Goal: Information Seeking & Learning: Learn about a topic

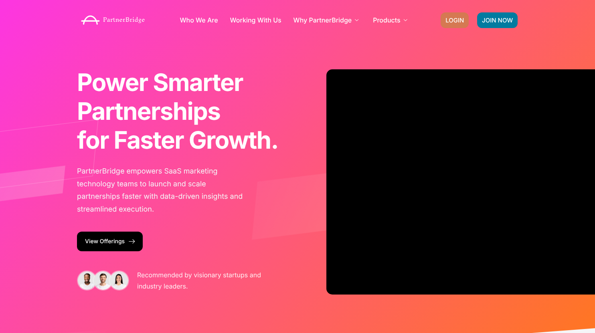
click at [451, 24] on link "LOGIN" at bounding box center [455, 20] width 28 height 16
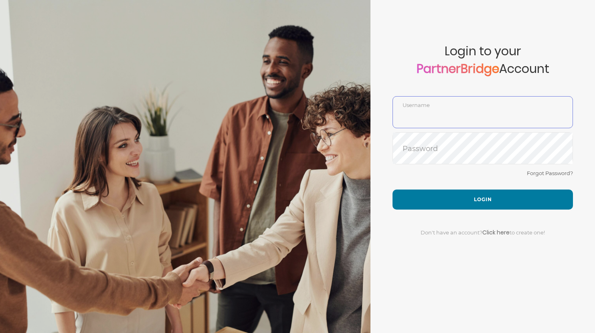
type input "DemoUser"
click at [433, 173] on div "Forgot Password?" at bounding box center [483, 178] width 180 height 21
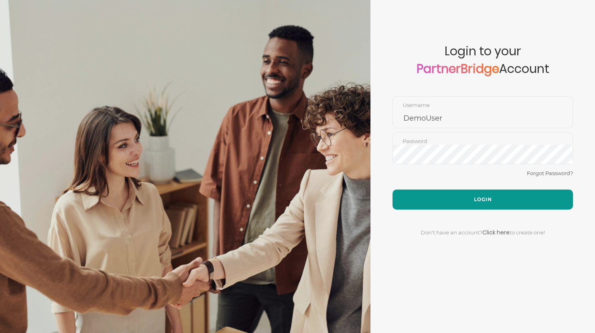
click at [431, 192] on button "Login" at bounding box center [483, 200] width 180 height 20
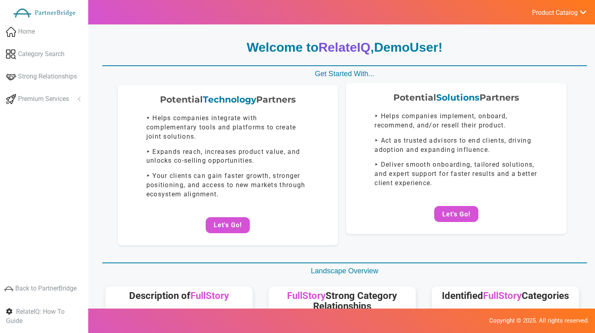
click at [458, 233] on div "Potential Solutions Partners ‣ Helps companies implement, onboard, recommend, a…" at bounding box center [456, 158] width 221 height 151
click at [458, 214] on button "Let's Go!" at bounding box center [456, 214] width 44 height 16
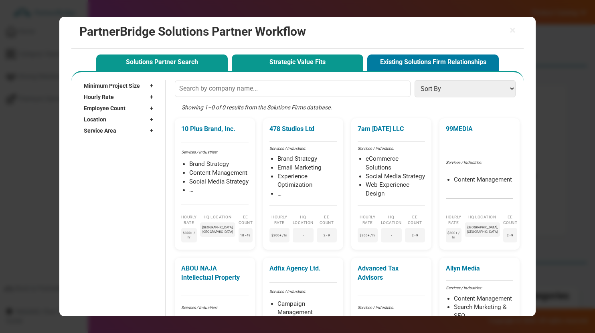
click at [283, 59] on button "Strategic Value Fits" at bounding box center [298, 63] width 132 height 16
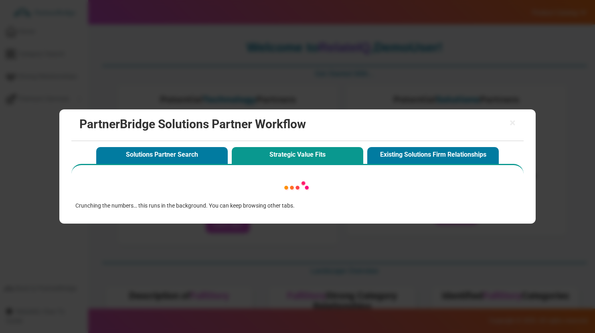
click at [304, 160] on button "Strategic Value Fits" at bounding box center [298, 155] width 132 height 16
click at [276, 229] on div "× PartnerBridge Solutions Partner Workflow Solutions Partner Search Strategic V…" at bounding box center [297, 166] width 595 height 333
click at [514, 121] on span "×" at bounding box center [513, 123] width 6 height 11
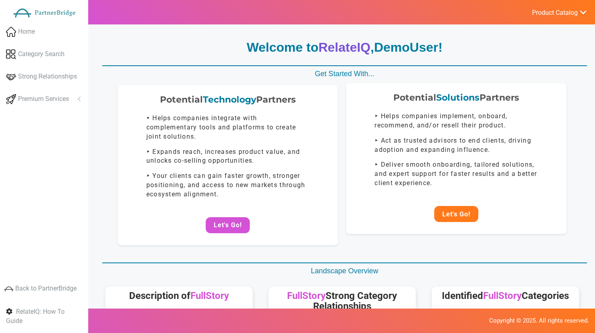
click at [443, 211] on button "Let's Go!" at bounding box center [456, 214] width 44 height 16
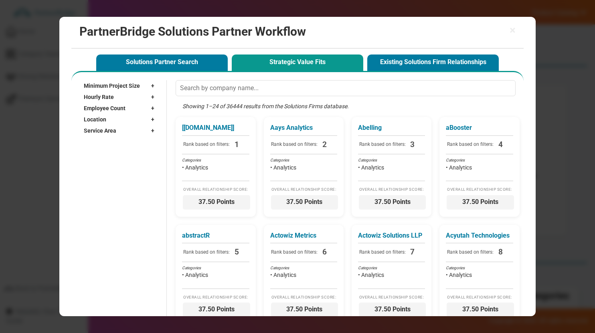
click at [239, 103] on div "Showing 1–24 of 36444 results from the Solutions Firms database." at bounding box center [348, 109] width 344 height 15
click at [118, 85] on span "Minimum Project Size" at bounding box center [112, 86] width 56 height 8
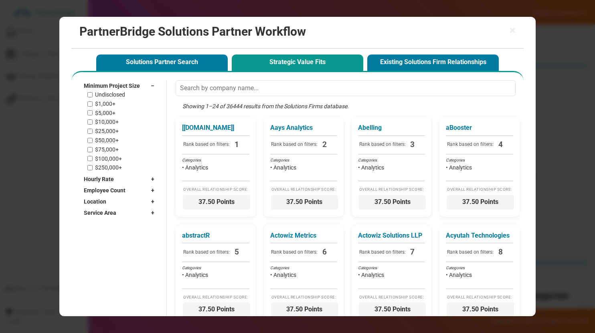
click at [111, 103] on label "$1,000+" at bounding box center [105, 104] width 20 height 7
click at [93, 103] on input "$1,000+" at bounding box center [89, 103] width 5 height 5
checkbox input "true"
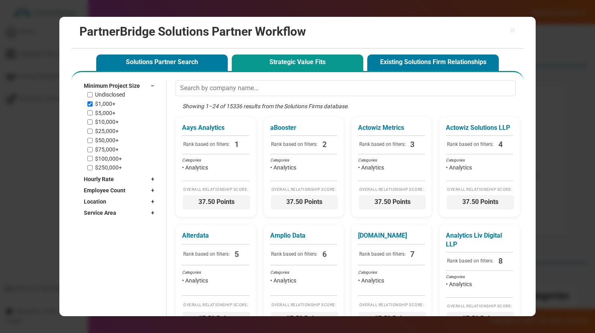
click at [110, 112] on label "$5,000+" at bounding box center [105, 113] width 20 height 7
click at [93, 112] on input "$5,000+" at bounding box center [89, 112] width 5 height 5
checkbox input "true"
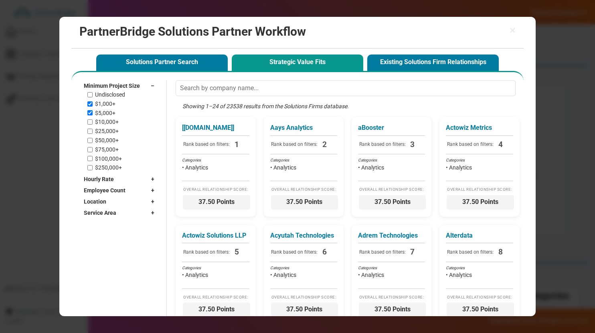
click at [110, 117] on div "Undisclosed $1,000+ $5,000+ $10,000+ $25,000+ $50,000+ $75,000+ $100,000+ $250,…" at bounding box center [122, 131] width 71 height 80
click at [110, 120] on label "$10,000+" at bounding box center [107, 122] width 24 height 7
click at [93, 120] on input "$10,000+" at bounding box center [89, 122] width 5 height 5
checkbox input "true"
click at [116, 83] on span "Minimum Project Size" at bounding box center [112, 86] width 56 height 8
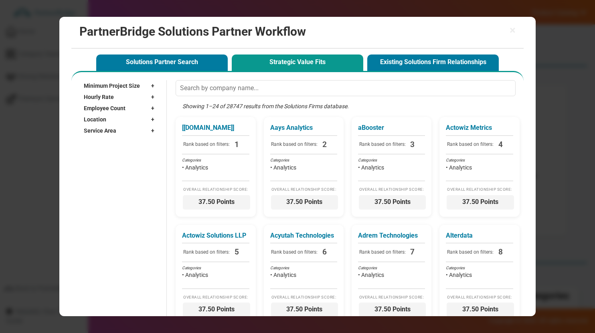
click at [116, 97] on div "Hourly Rate +" at bounding box center [121, 96] width 75 height 11
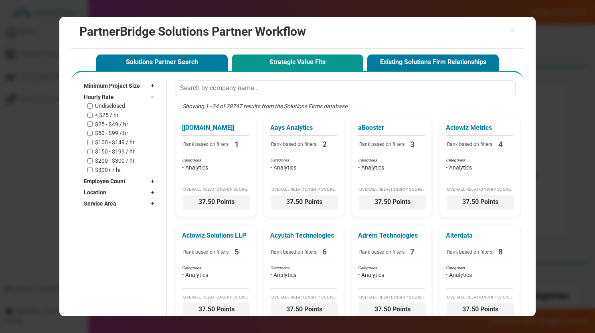
click at [109, 122] on label "$25 - $49 / hr" at bounding box center [111, 124] width 33 height 7
click at [93, 122] on input "$25 - $49 / hr" at bounding box center [89, 124] width 5 height 5
checkbox input "true"
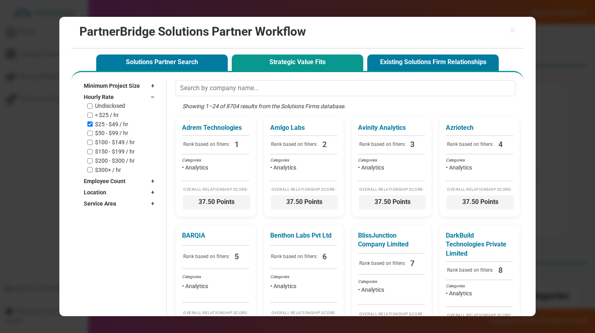
click at [109, 129] on div "Undisclosed < $25 / hr $25 - $49 / hr $50 - $99 / hr $100 - $149 / hr $150 - $1…" at bounding box center [122, 138] width 71 height 71
click at [109, 132] on label "$50 - $99 / hr" at bounding box center [111, 133] width 33 height 7
click at [93, 132] on input "$50 - $99 / hr" at bounding box center [89, 133] width 5 height 5
checkbox input "true"
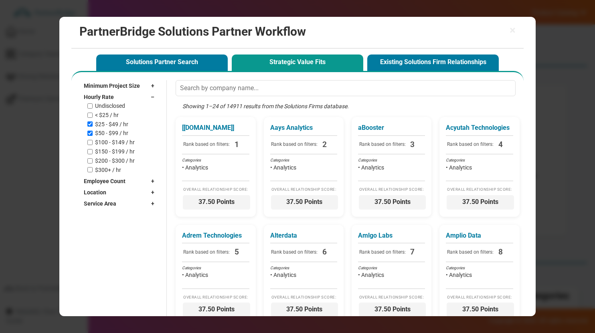
click at [115, 97] on div "Hourly Rate –" at bounding box center [121, 96] width 75 height 11
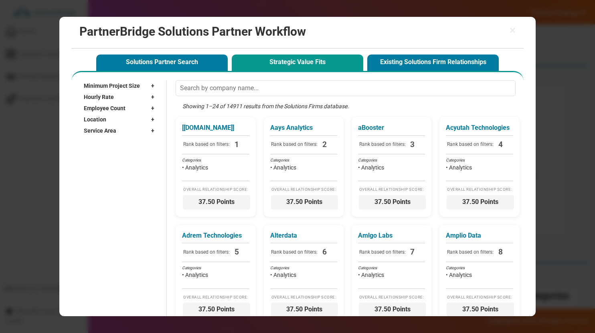
click at [112, 110] on span "Employee Count" at bounding box center [105, 108] width 42 height 8
click at [107, 134] on label "10 - 49" at bounding box center [103, 135] width 17 height 7
click at [93, 134] on input "10 - 49" at bounding box center [89, 135] width 5 height 5
checkbox input "true"
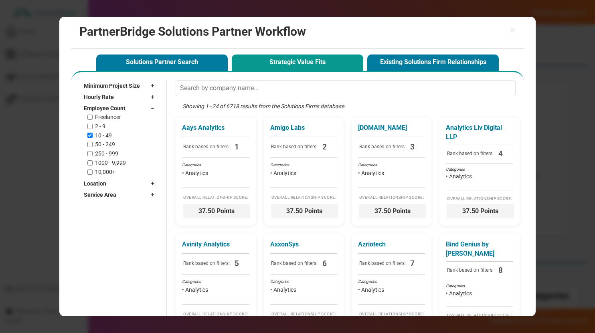
click at [105, 146] on label "50 - 249" at bounding box center [105, 144] width 20 height 7
click at [93, 146] on input "50 - 249" at bounding box center [89, 144] width 5 height 5
checkbox input "true"
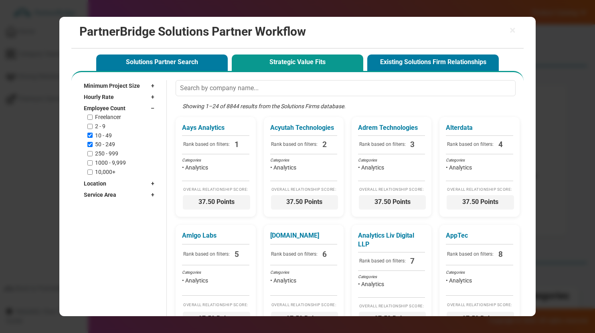
click at [112, 111] on span "Employee Count" at bounding box center [105, 108] width 42 height 8
click at [110, 118] on div "Location +" at bounding box center [121, 119] width 75 height 11
click at [108, 130] on input "text" at bounding box center [117, 131] width 66 height 12
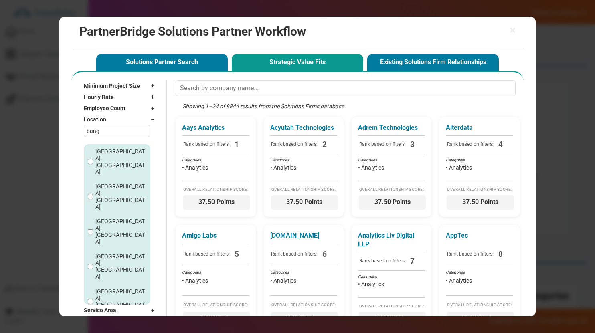
type input "bang"
click at [98, 147] on div "[GEOGRAPHIC_DATA], [GEOGRAPHIC_DATA]" at bounding box center [117, 161] width 66 height 35
click at [98, 151] on label "[GEOGRAPHIC_DATA], [GEOGRAPHIC_DATA]" at bounding box center [121, 161] width 53 height 27
click at [93, 159] on input "[GEOGRAPHIC_DATA], [GEOGRAPHIC_DATA]" at bounding box center [90, 161] width 5 height 5
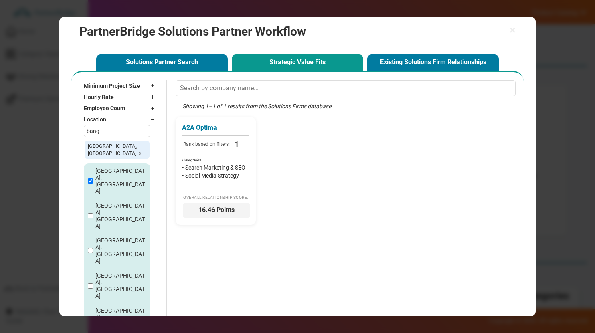
click at [101, 168] on label "[GEOGRAPHIC_DATA], [GEOGRAPHIC_DATA]" at bounding box center [121, 181] width 53 height 27
click at [93, 178] on input "[GEOGRAPHIC_DATA], [GEOGRAPHIC_DATA]" at bounding box center [90, 180] width 5 height 5
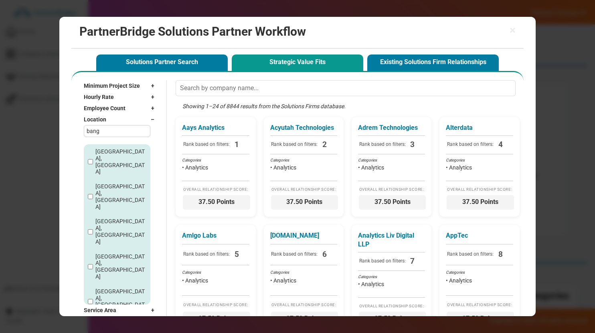
click at [99, 157] on div "[GEOGRAPHIC_DATA], [GEOGRAPHIC_DATA]" at bounding box center [117, 161] width 66 height 35
click at [99, 150] on label "[GEOGRAPHIC_DATA], [GEOGRAPHIC_DATA]" at bounding box center [121, 161] width 53 height 27
click at [93, 159] on input "[GEOGRAPHIC_DATA], [GEOGRAPHIC_DATA]" at bounding box center [90, 161] width 5 height 5
checkbox input "true"
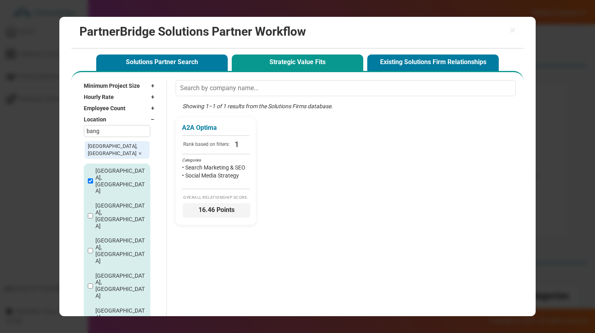
click at [102, 203] on label "[GEOGRAPHIC_DATA], [GEOGRAPHIC_DATA]" at bounding box center [121, 216] width 53 height 27
click at [93, 213] on input "[GEOGRAPHIC_DATA], [GEOGRAPHIC_DATA]" at bounding box center [90, 215] width 5 height 5
checkbox input "true"
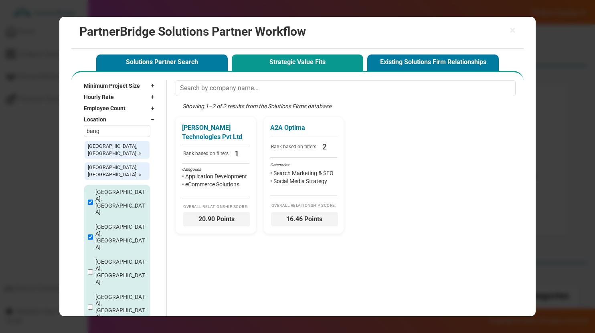
click at [82, 133] on div "Minimum Project Size + Undisclosed $1,000+ $5,000+ $10,000+ $25,000+ $50,000+ $…" at bounding box center [116, 218] width 83 height 276
click at [91, 119] on span "Location" at bounding box center [95, 120] width 22 height 8
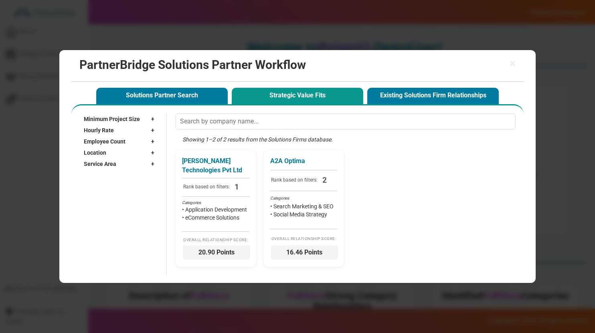
click at [105, 160] on span "Service Area" at bounding box center [100, 164] width 32 height 8
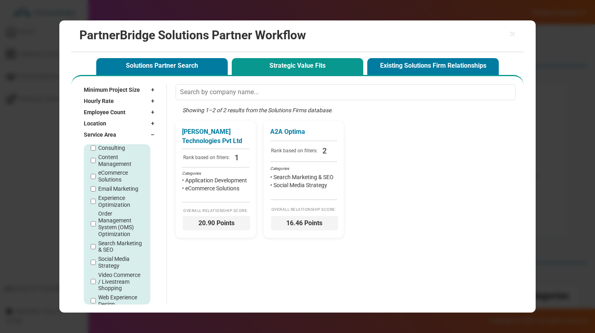
scroll to position [68, 0]
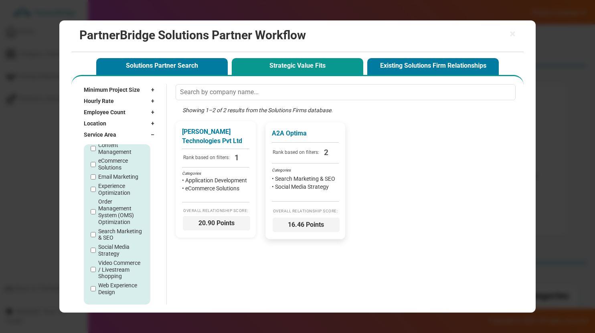
click at [282, 152] on span "Rank based on filters:" at bounding box center [296, 153] width 49 height 12
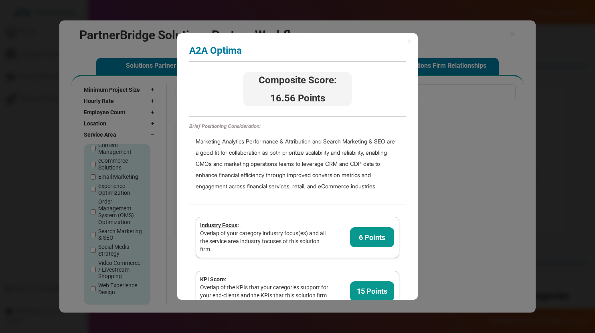
click at [407, 39] on div "× A2A Optima Analyzing partner score... Composite Score: 16.56 Points Brief Pos…" at bounding box center [297, 166] width 241 height 267
click at [413, 39] on div "× A2A Optima Analyzing partner score... Composite Score: 16.56 Points Brief Pos…" at bounding box center [297, 166] width 241 height 267
click at [411, 40] on span "×" at bounding box center [410, 41] width 4 height 8
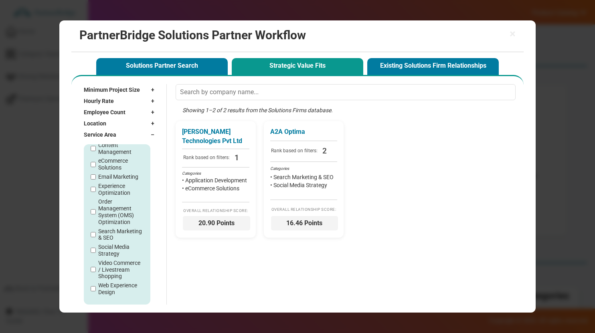
click at [427, 127] on div "[PERSON_NAME] Technologies Pvt Ltd Rank based on filters: 1 Categories • Applic…" at bounding box center [348, 179] width 344 height 117
click at [268, 162] on div "A2A Optima Rank based on filters: 2 Categories • Search Marketing & SEO • Socia…" at bounding box center [306, 181] width 80 height 117
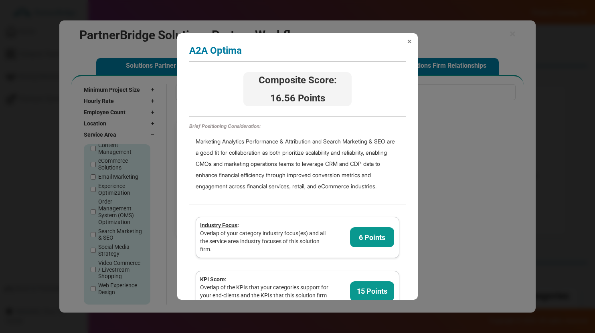
click at [409, 37] on span "×" at bounding box center [410, 41] width 4 height 8
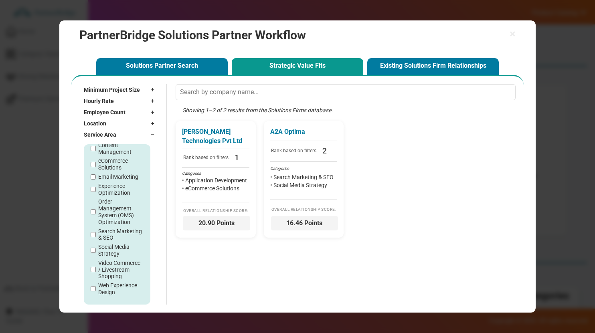
click at [516, 33] on div "× PartnerBridge Solutions Partner Workflow" at bounding box center [297, 36] width 452 height 32
click at [510, 33] on span "×" at bounding box center [513, 33] width 6 height 11
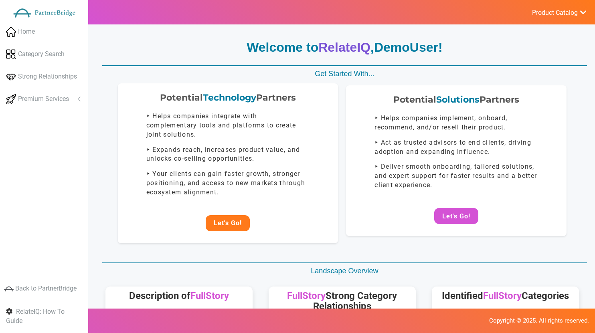
click at [214, 230] on button "Let's Go!" at bounding box center [228, 223] width 44 height 16
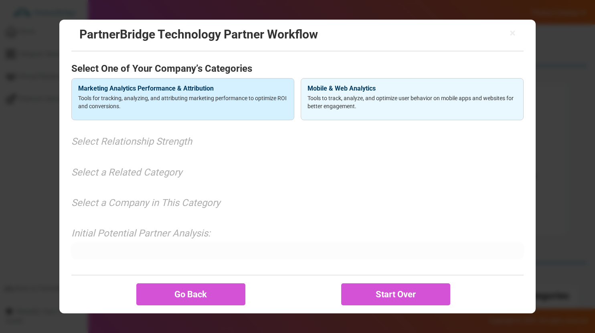
click at [243, 90] on h4 "Marketing Analytics Performance & Attribution" at bounding box center [182, 88] width 209 height 7
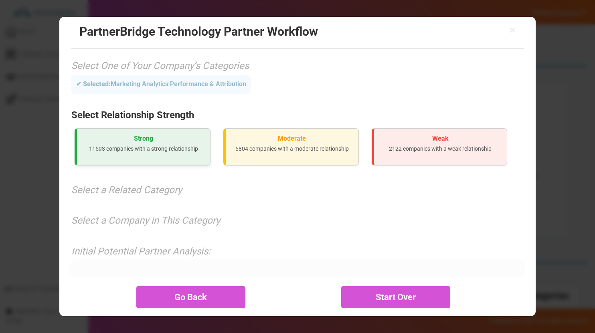
click at [148, 162] on div "Strong 11593 companies with a strong relationship" at bounding box center [143, 146] width 136 height 37
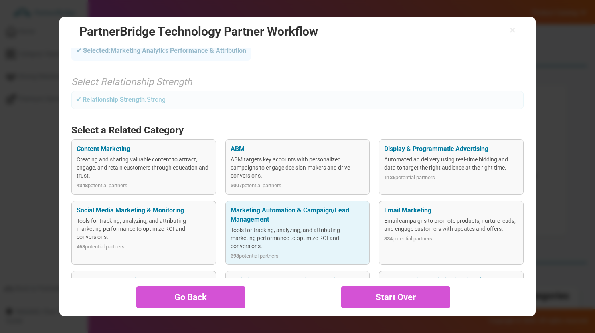
click at [251, 204] on div "Marketing Automation & Campaign/Lead Management Tools for tracking, analyzing, …" at bounding box center [297, 233] width 145 height 64
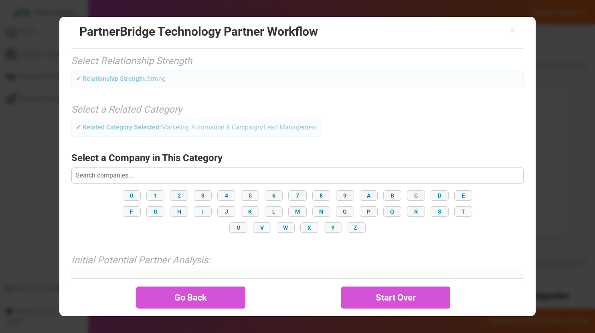
scroll to position [78, 0]
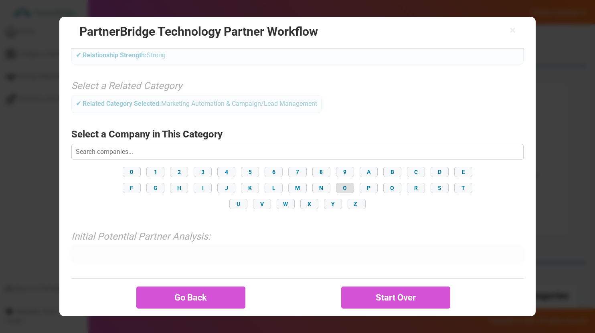
click at [339, 185] on button "O" at bounding box center [345, 188] width 18 height 10
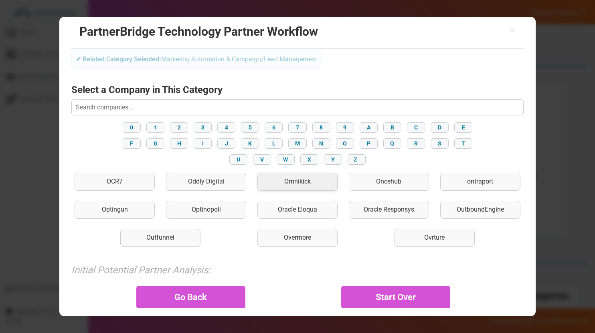
scroll to position [132, 0]
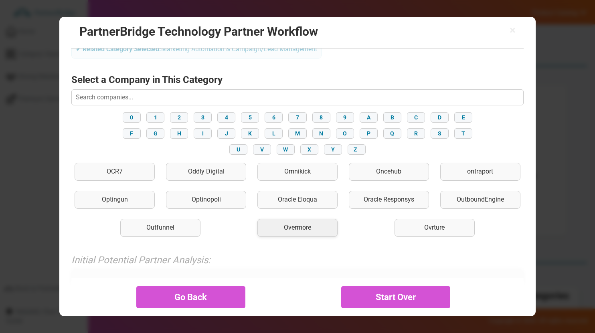
click at [294, 231] on div "Overmore" at bounding box center [298, 228] width 80 height 18
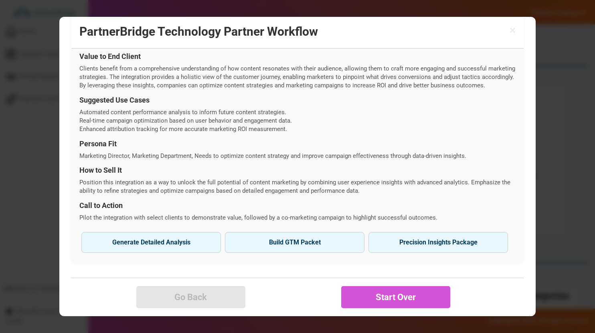
scroll to position [294, 0]
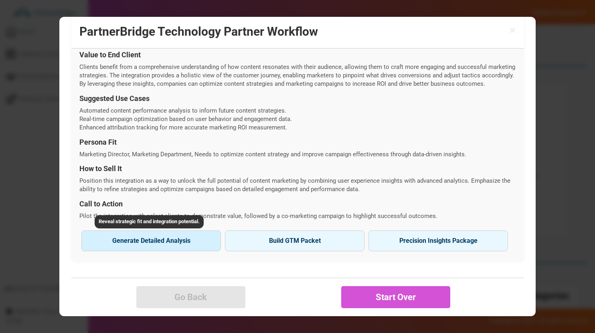
click at [153, 242] on button "Generate Detailed Analysis Reveal strategic fit and integration potential." at bounding box center [151, 241] width 140 height 21
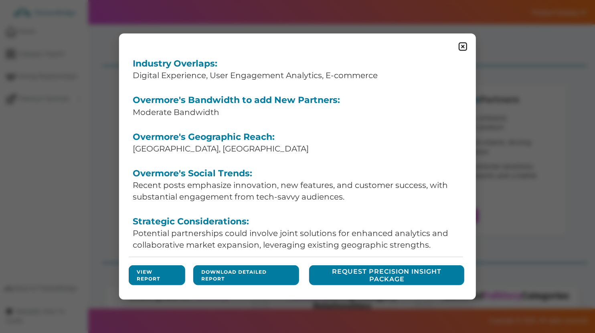
scroll to position [124, 0]
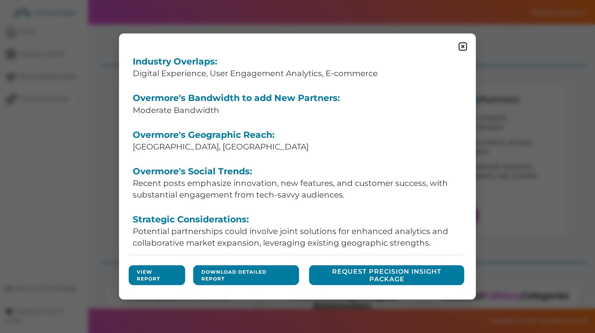
click at [160, 266] on form "View Report" at bounding box center [157, 276] width 57 height 20
click at [146, 280] on link "View Report" at bounding box center [157, 276] width 41 height 14
click at [464, 45] on img at bounding box center [463, 46] width 10 height 10
